Goal: Find specific page/section: Locate a particular part of the current website

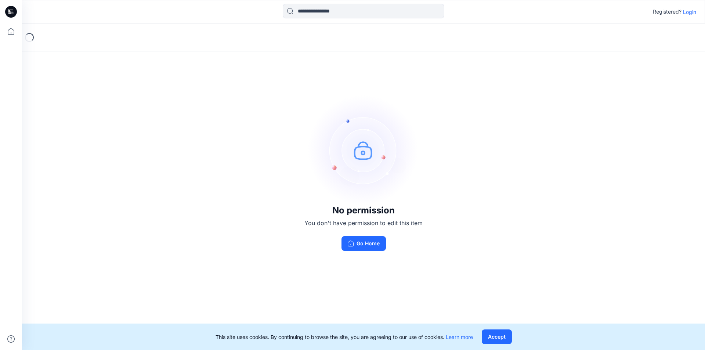
drag, startPoint x: 500, startPoint y: 336, endPoint x: 453, endPoint y: 275, distance: 77.0
click at [500, 336] on button "Accept" at bounding box center [497, 336] width 30 height 15
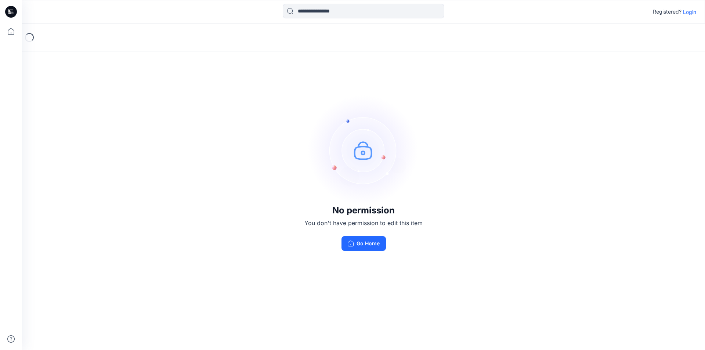
click at [367, 157] on img at bounding box center [364, 150] width 110 height 110
click at [162, 92] on div "No permission You don't have permission to edit this item Go Home" at bounding box center [363, 173] width 683 height 299
click at [382, 165] on img at bounding box center [364, 150] width 110 height 110
click at [12, 13] on icon at bounding box center [12, 13] width 3 height 0
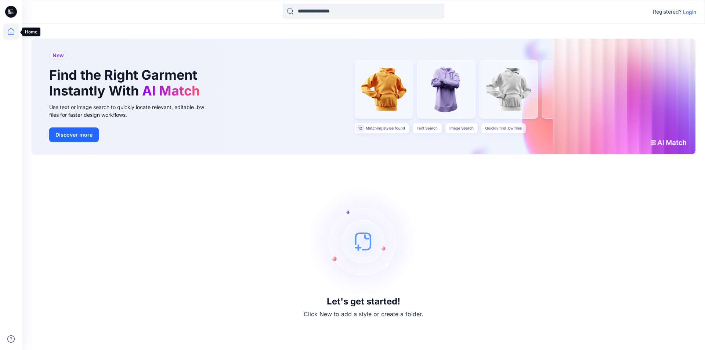
click at [10, 31] on icon at bounding box center [11, 32] width 16 height 16
click at [692, 13] on p "Login" at bounding box center [689, 12] width 13 height 8
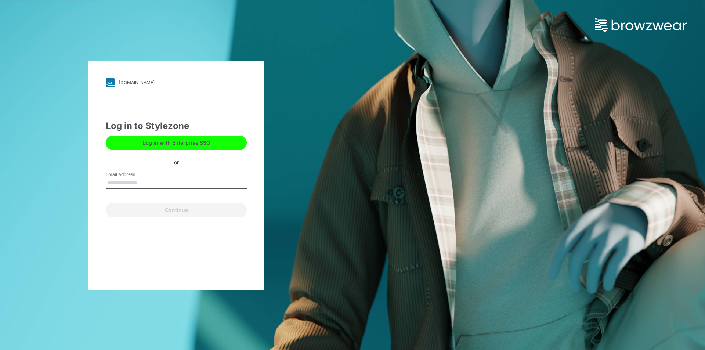
click at [134, 178] on input "Email Address" at bounding box center [176, 183] width 141 height 11
type input "**********"
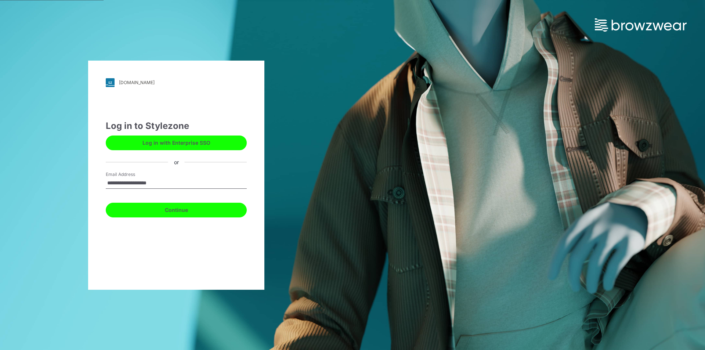
click at [175, 213] on button "Continue" at bounding box center [176, 210] width 141 height 15
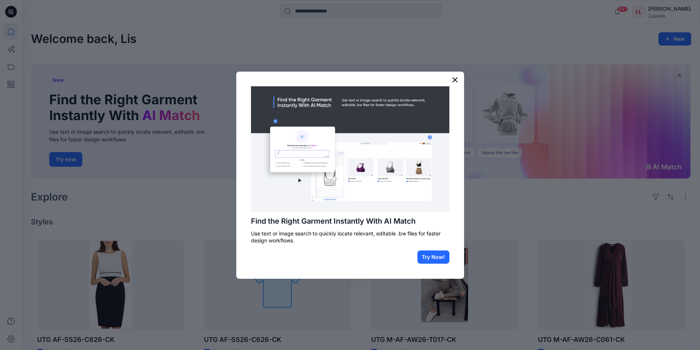
click at [458, 83] on button "×" at bounding box center [454, 80] width 7 height 12
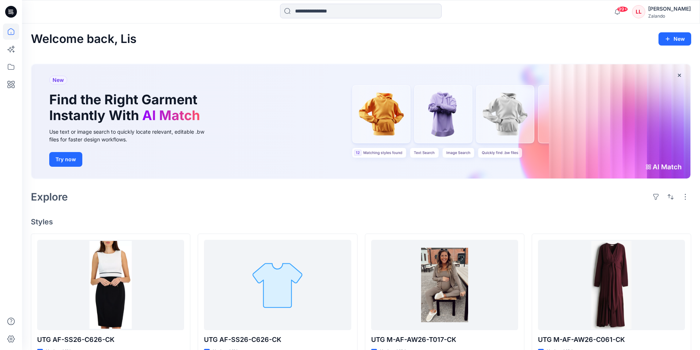
scroll to position [73, 0]
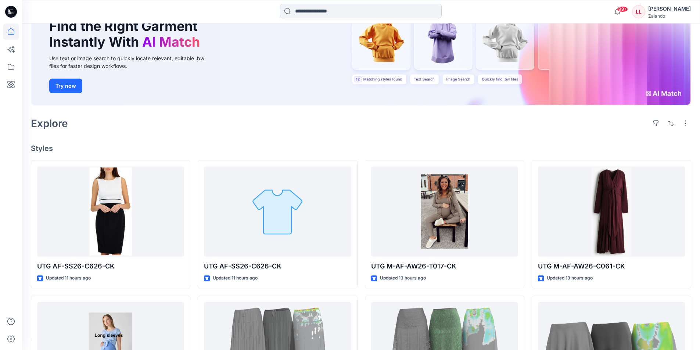
click at [300, 11] on input at bounding box center [361, 11] width 162 height 15
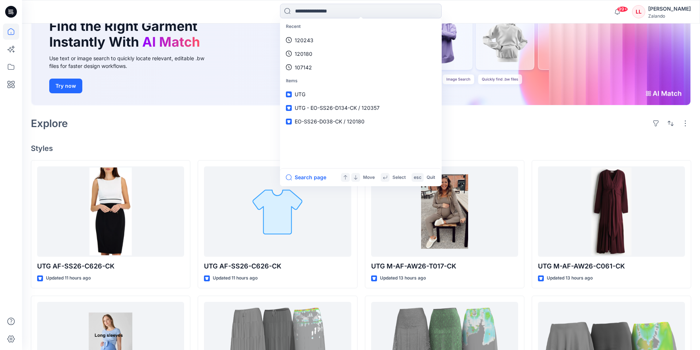
type input "*"
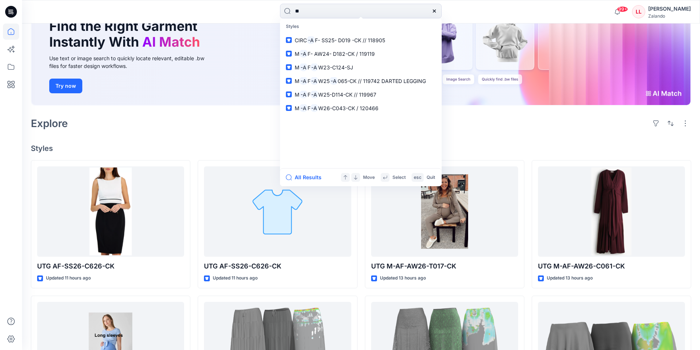
type input "*"
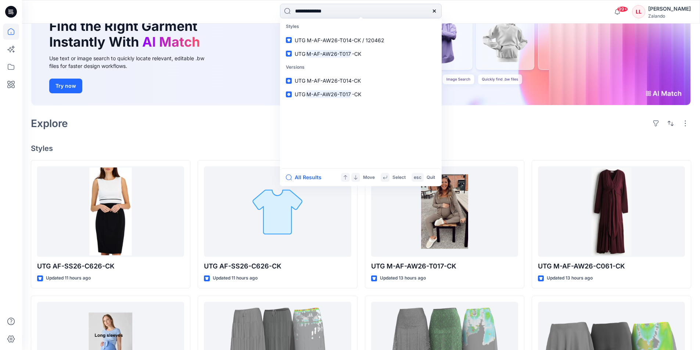
type input "**********"
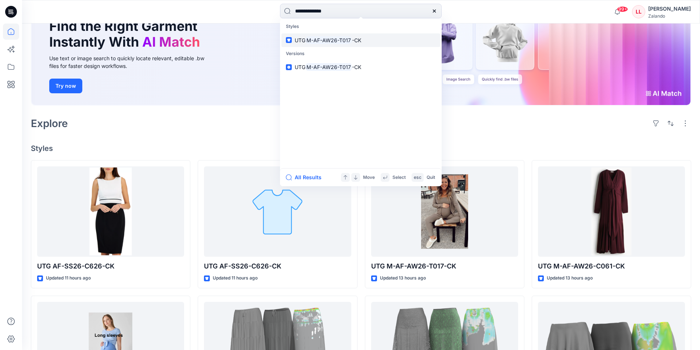
click at [323, 40] on mark "M-AF-AW26-T017" at bounding box center [328, 40] width 47 height 8
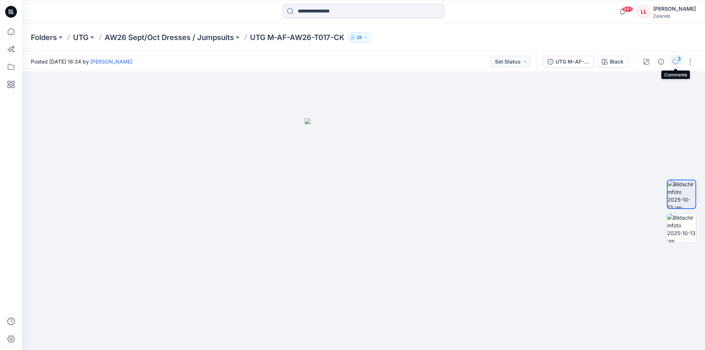
click at [680, 60] on div "3" at bounding box center [678, 58] width 7 height 7
